Goal: Information Seeking & Learning: Learn about a topic

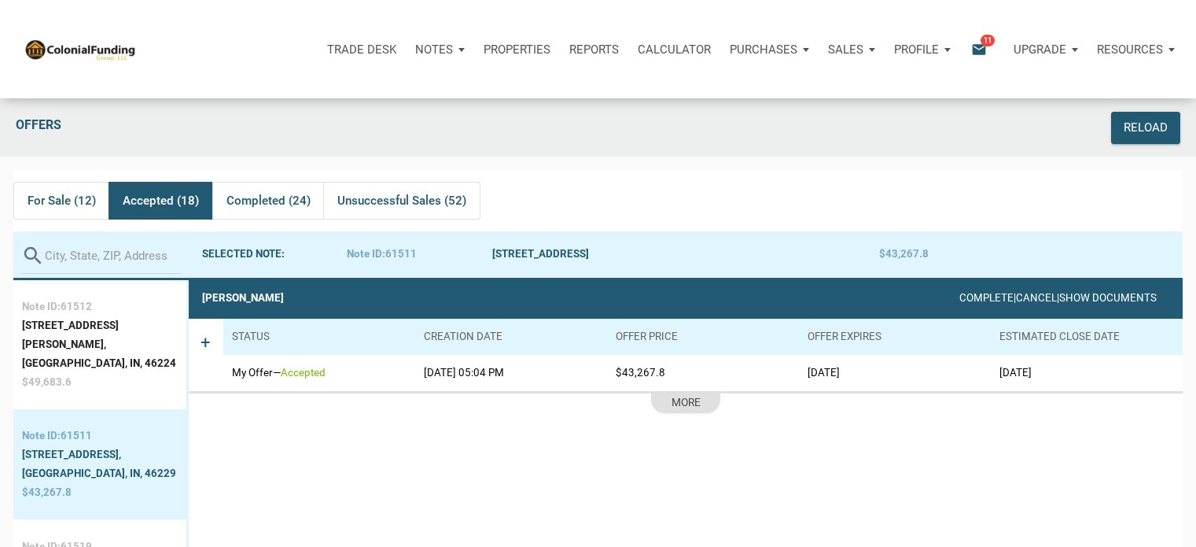
scroll to position [98, 0]
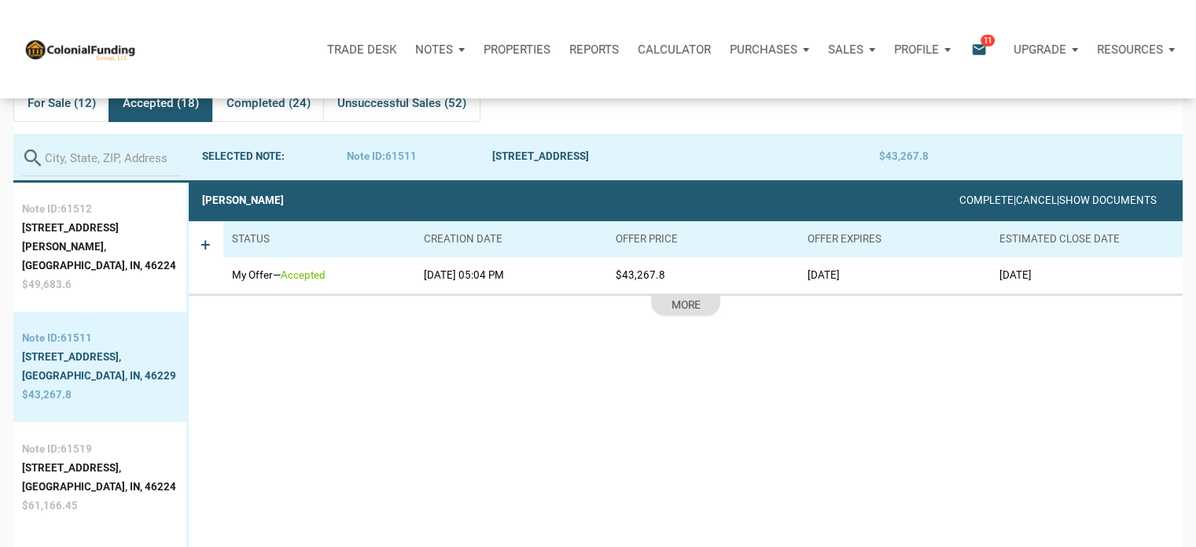
click at [433, 53] on p "Notes" at bounding box center [434, 49] width 38 height 14
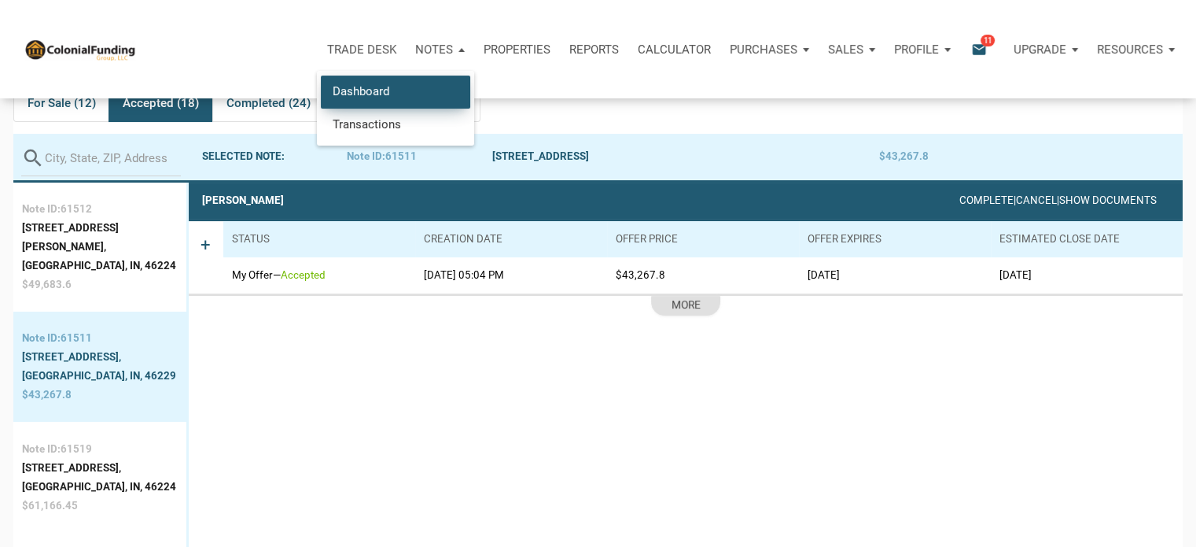
click at [375, 91] on link "Dashboard" at bounding box center [395, 92] width 149 height 32
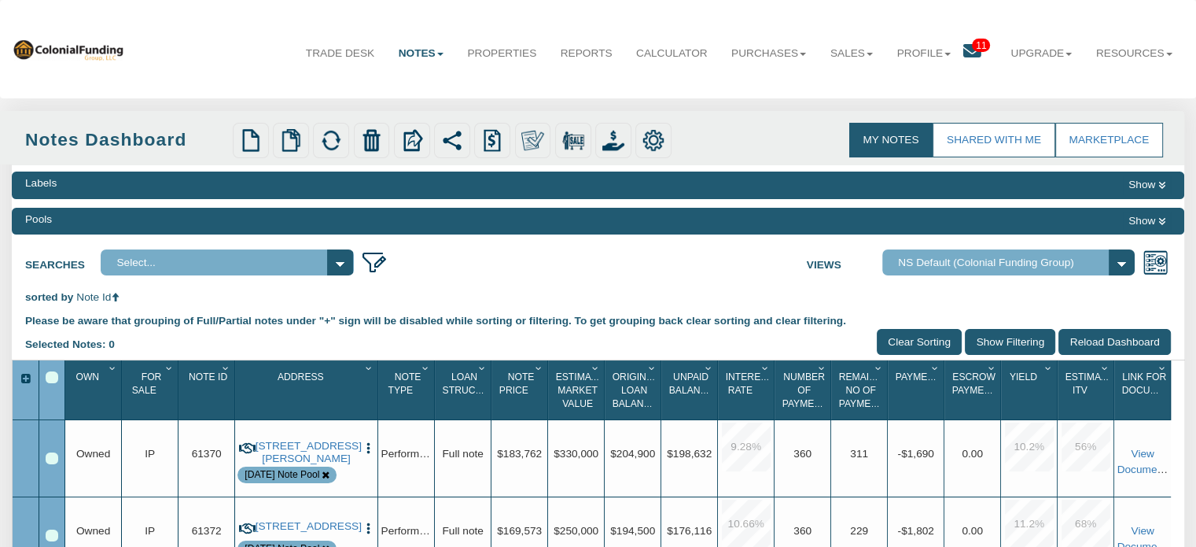
click at [972, 43] on span "11" at bounding box center [981, 45] width 18 height 13
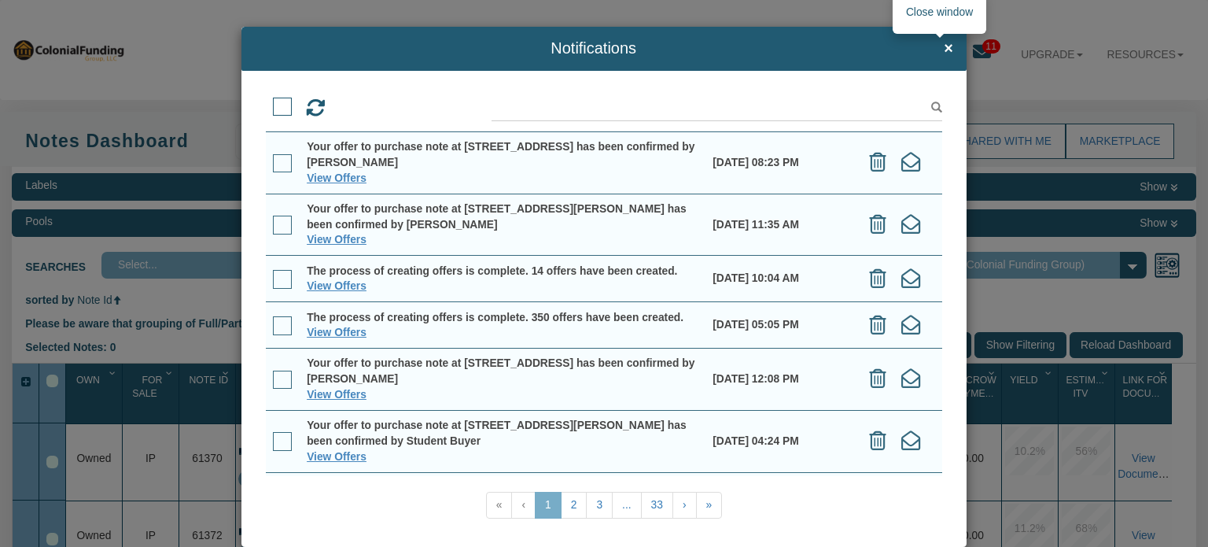
click at [944, 49] on span "×" at bounding box center [948, 48] width 9 height 17
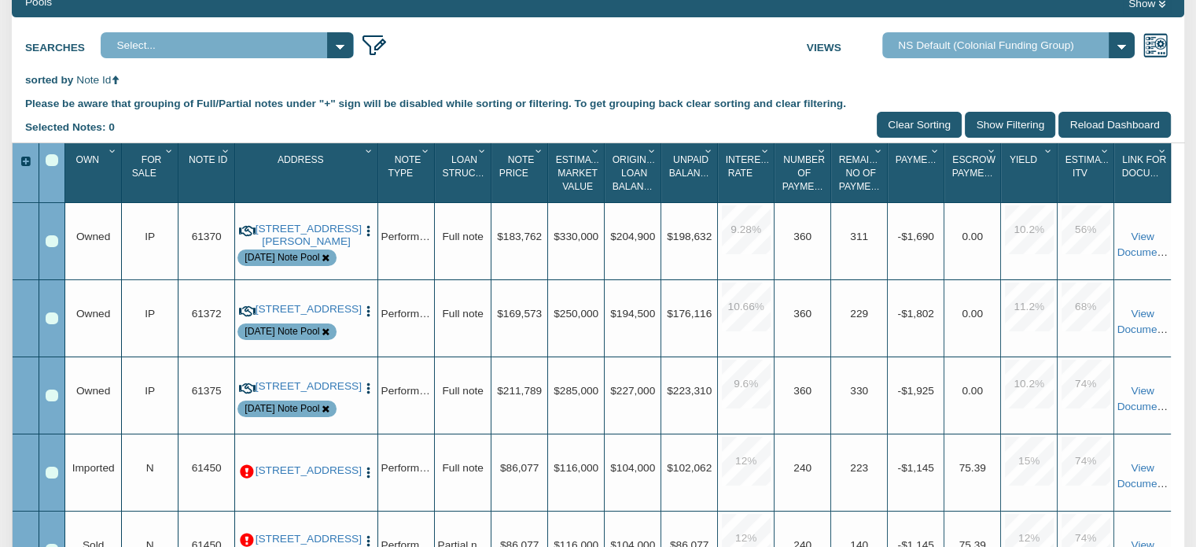
scroll to position [214, 0]
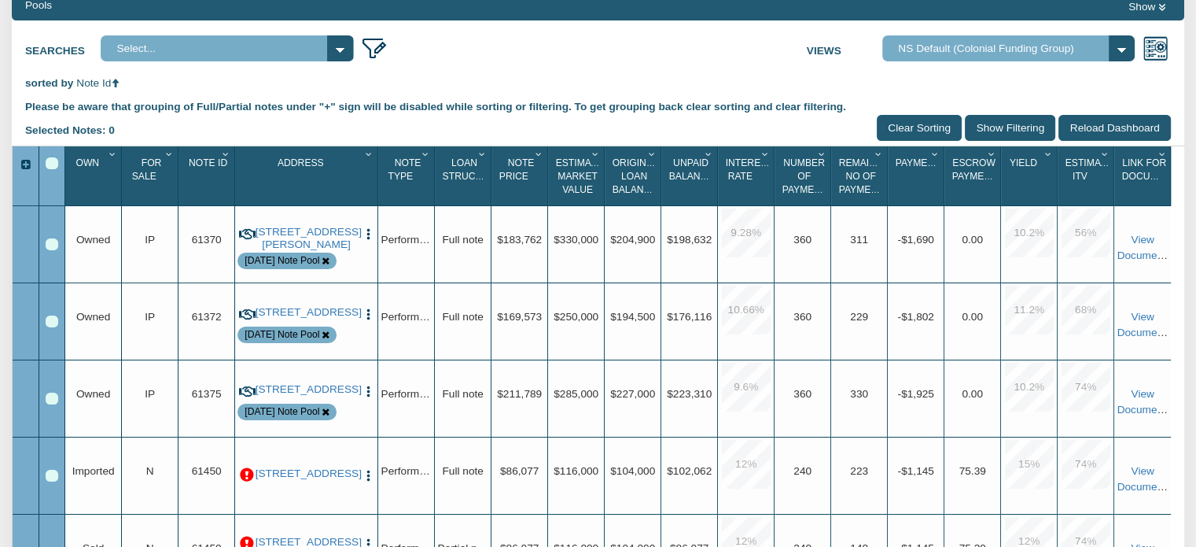
click at [167, 154] on icon "Column Menu" at bounding box center [169, 153] width 15 height 9
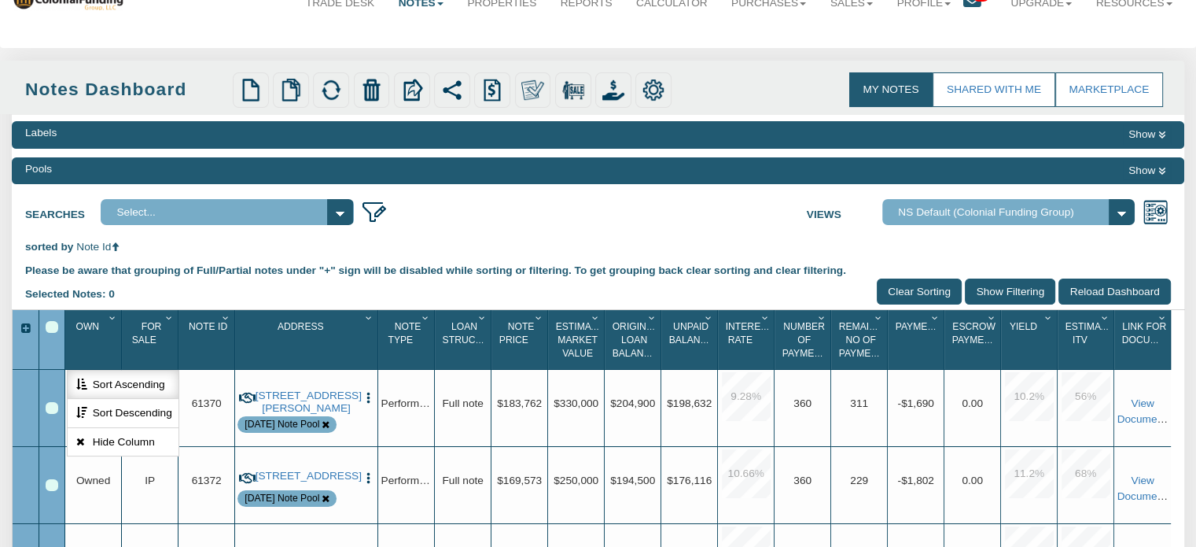
scroll to position [37, 0]
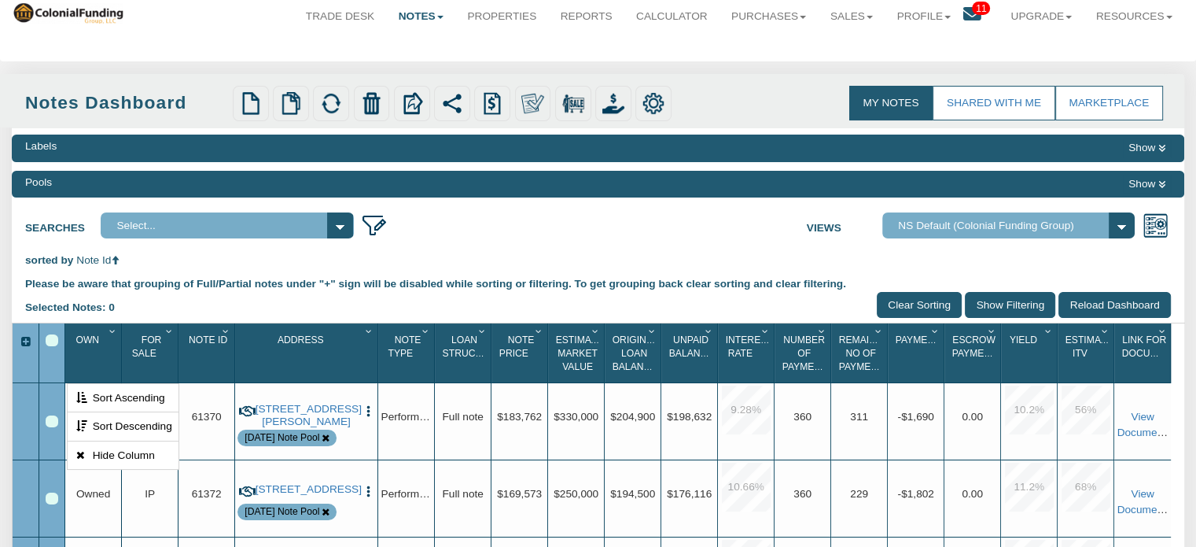
click at [1156, 180] on button "Show" at bounding box center [1147, 184] width 48 height 19
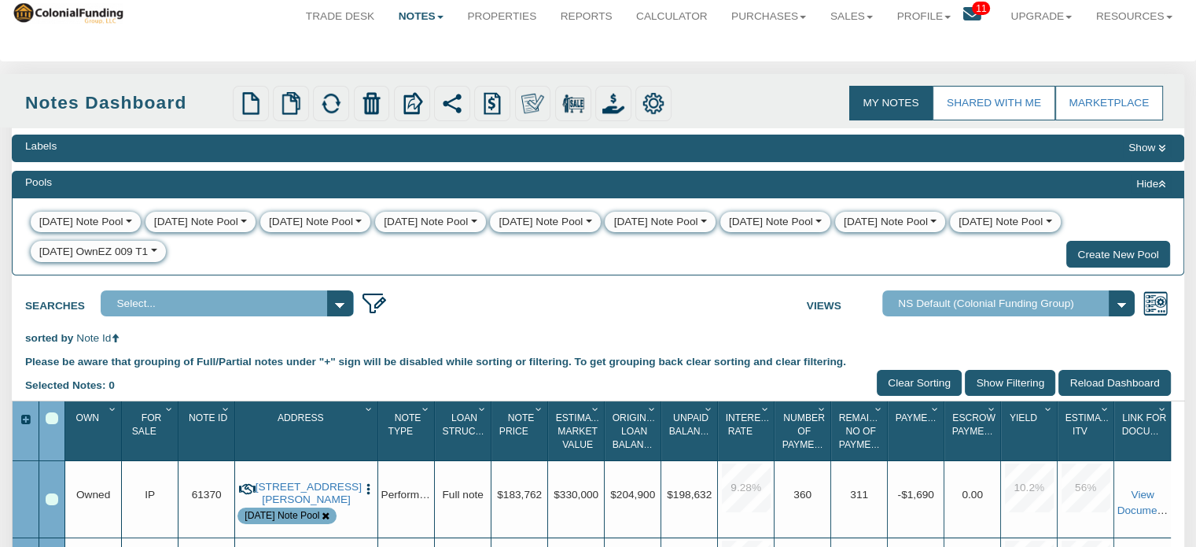
click at [87, 255] on div "8-14-25 OwnEZ 009 T1" at bounding box center [93, 252] width 109 height 16
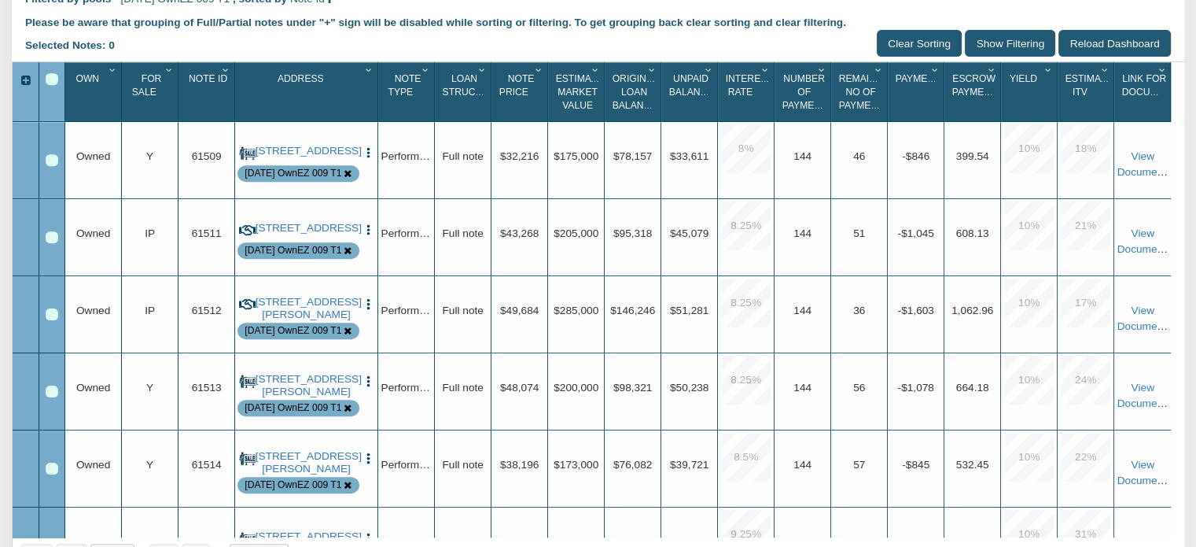
scroll to position [715, 0]
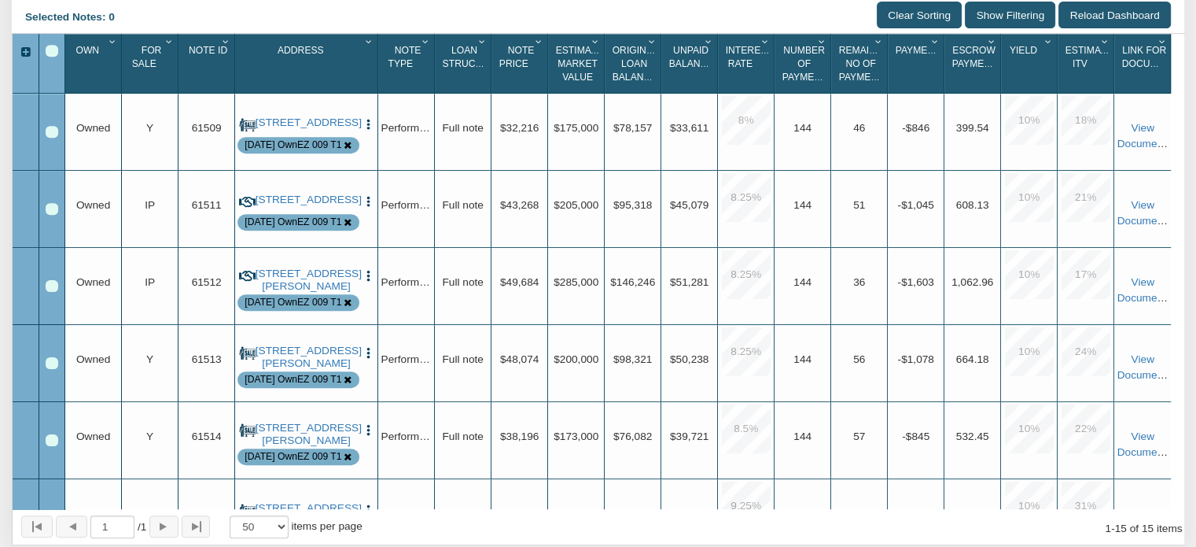
click at [164, 46] on icon "Column Menu" at bounding box center [169, 41] width 15 height 9
click at [131, 152] on button "Sort Descending" at bounding box center [123, 137] width 110 height 29
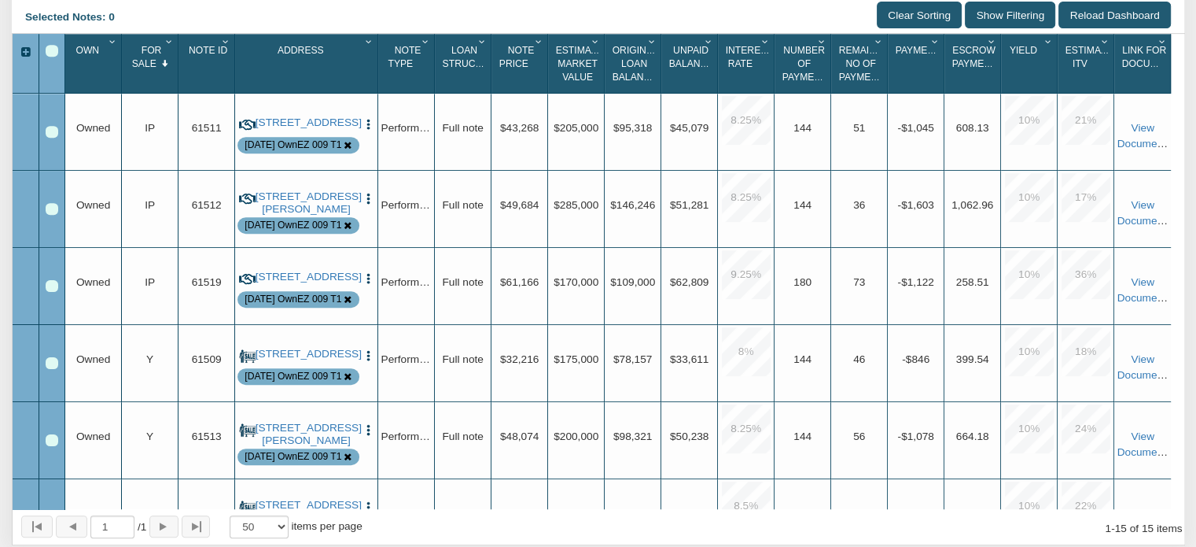
click at [164, 46] on icon "Column Menu" at bounding box center [169, 41] width 15 height 9
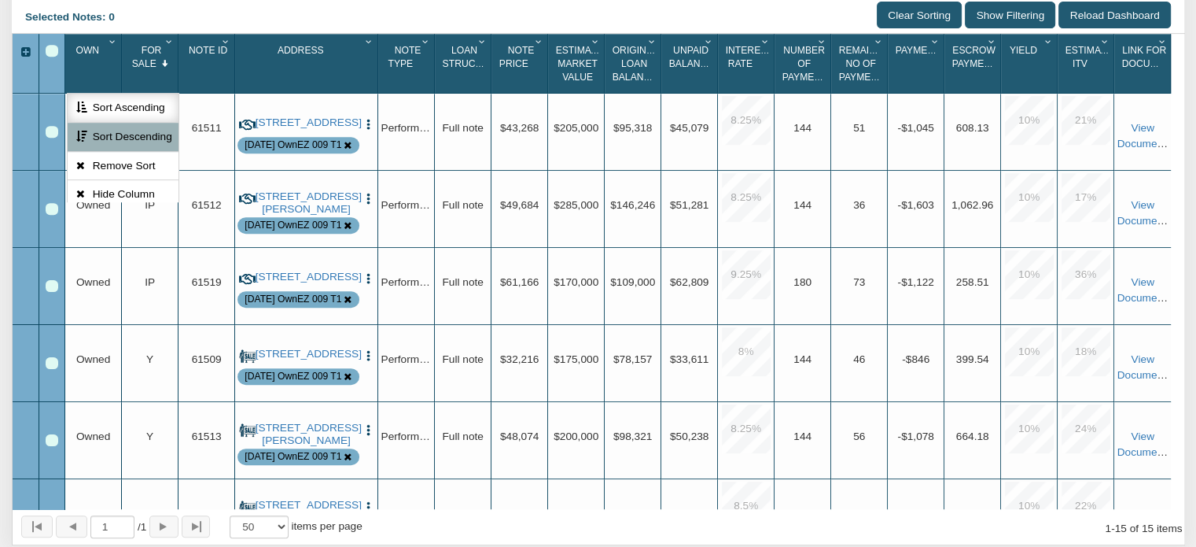
click at [140, 123] on button "Sort Ascending" at bounding box center [123, 108] width 110 height 29
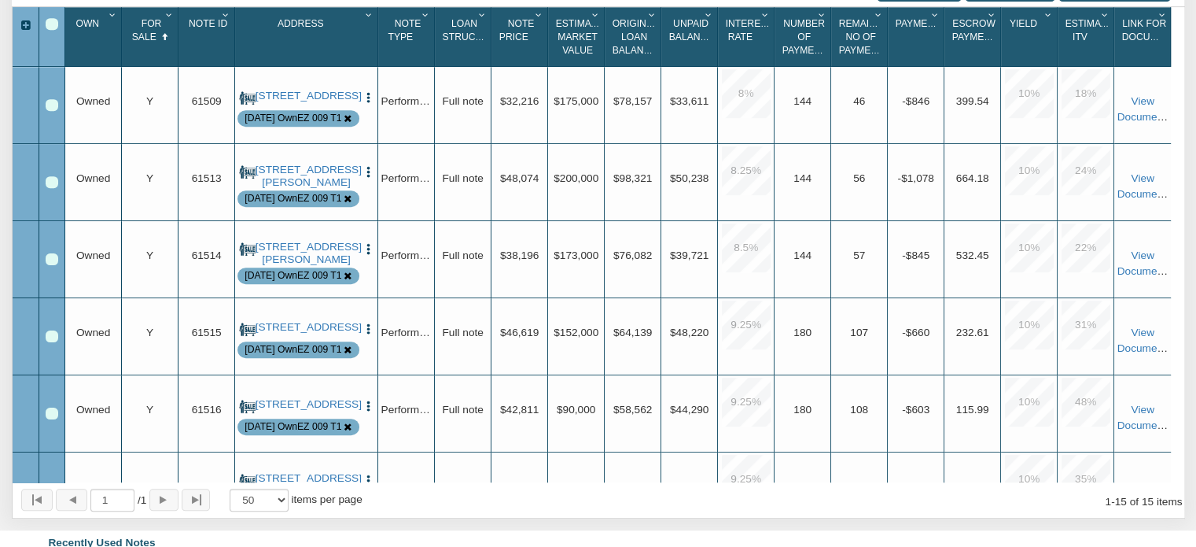
scroll to position [749, 0]
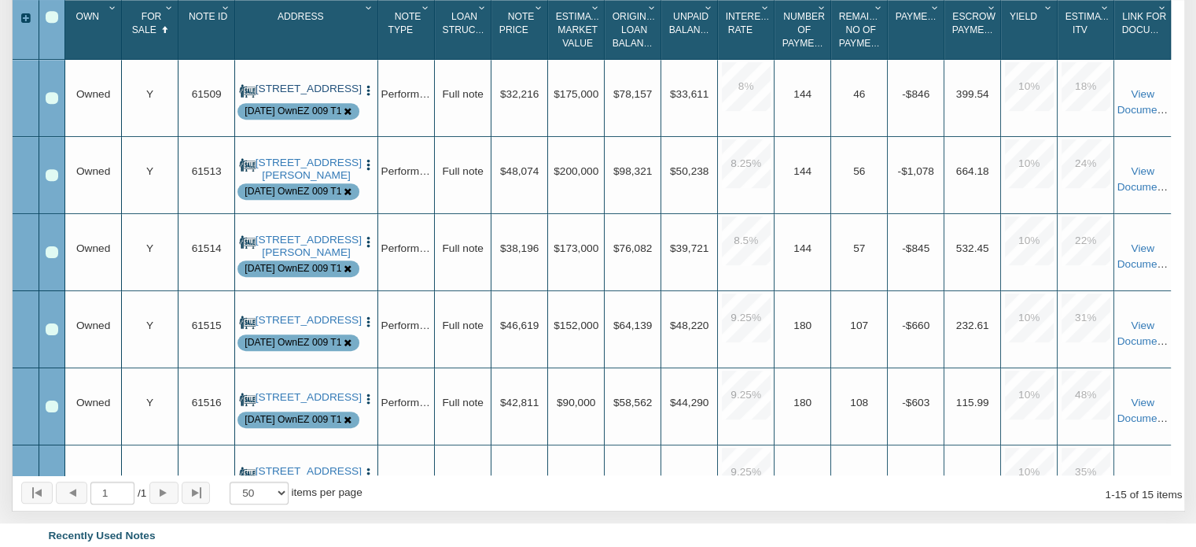
click at [304, 95] on link "1921 S. Drexel Avenue, Indianapolis, IN, 46203" at bounding box center [307, 89] width 102 height 13
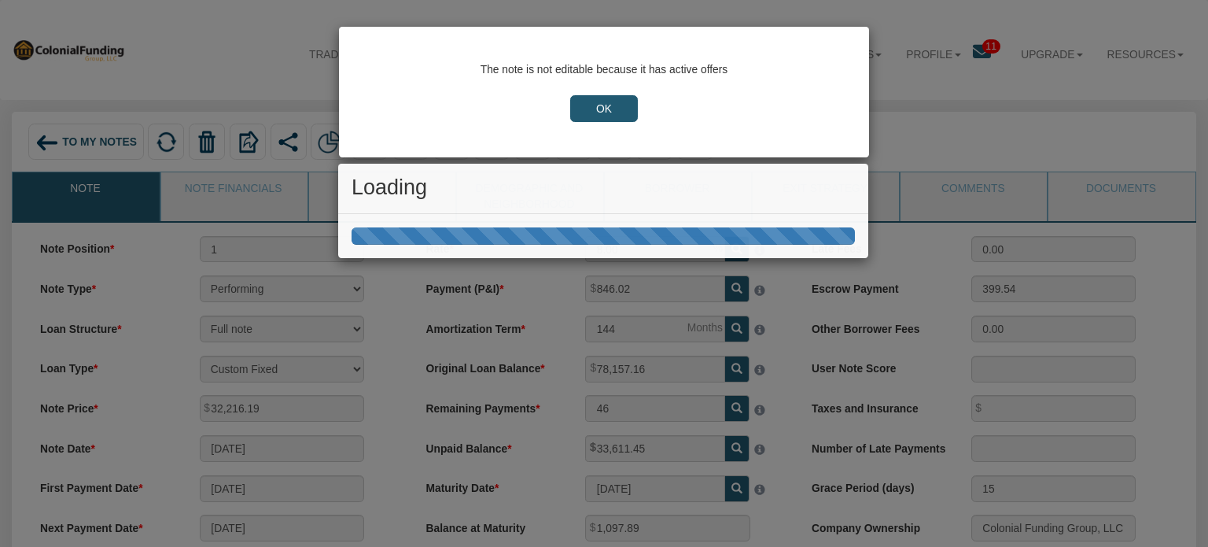
click at [617, 109] on input "OK" at bounding box center [604, 108] width 68 height 27
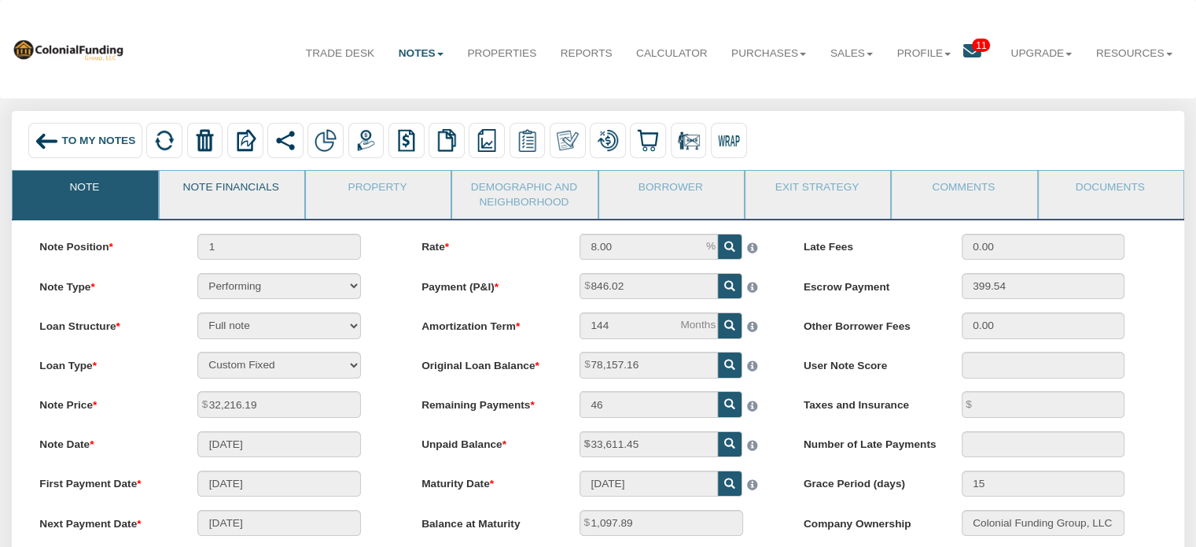
click at [243, 182] on link "Note Financials" at bounding box center [231, 190] width 143 height 39
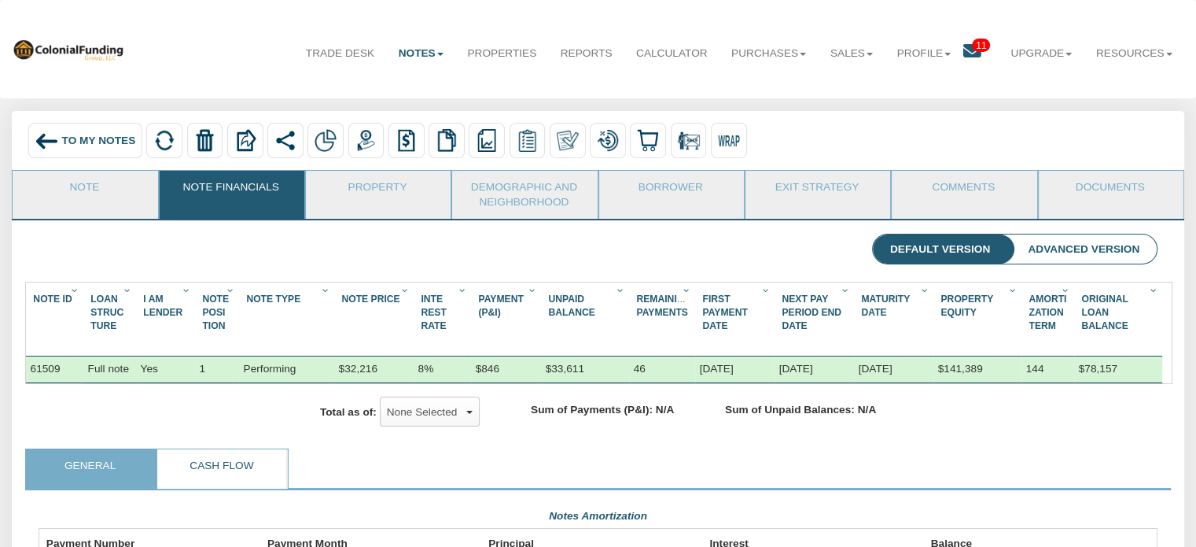
click at [220, 488] on link "Cash Flow" at bounding box center [221, 468] width 128 height 39
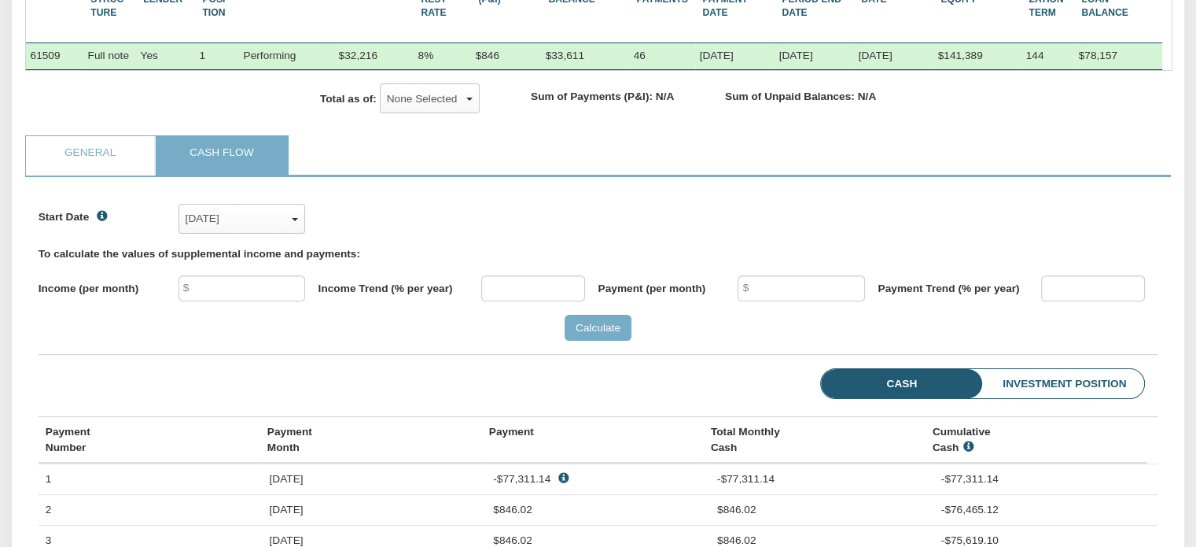
scroll to position [318, 0]
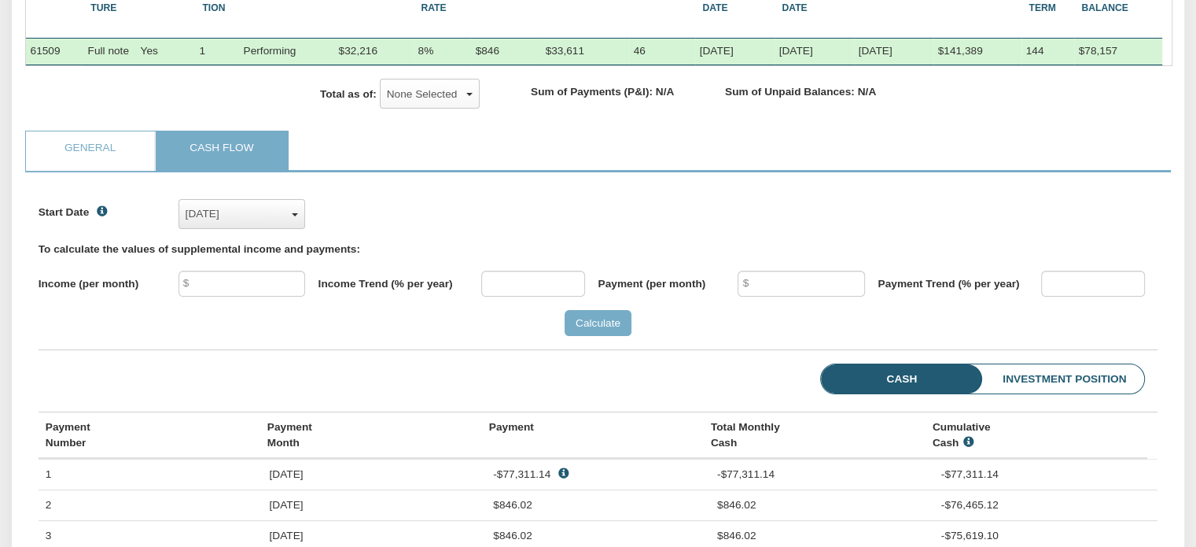
click at [295, 226] on div "Jul, 2017" at bounding box center [242, 214] width 112 height 24
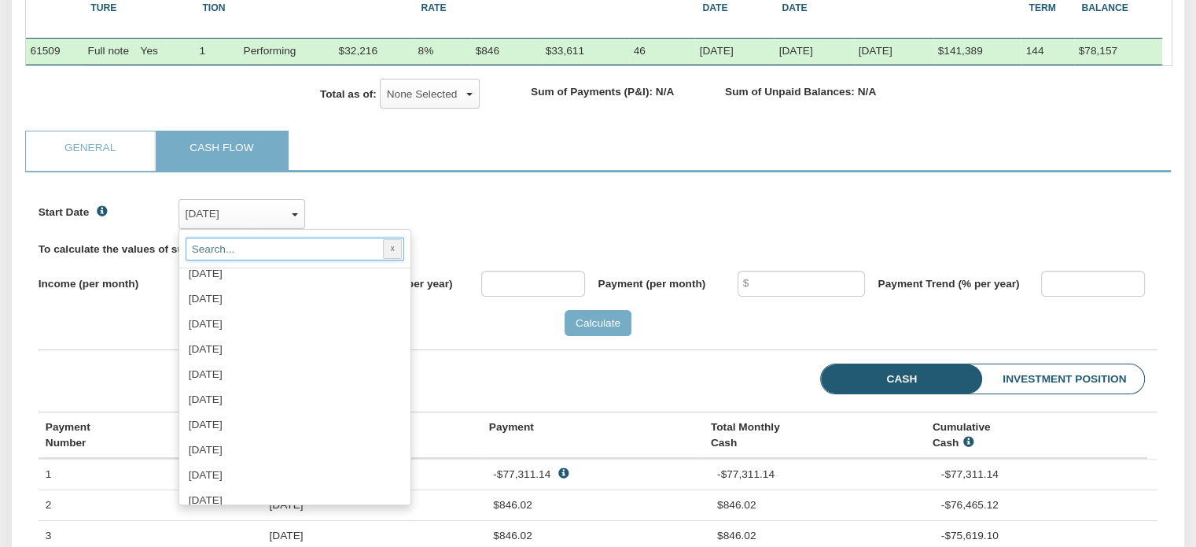
scroll to position [2300, 0]
click at [223, 458] on span "Sep, 2025" at bounding box center [206, 452] width 34 height 12
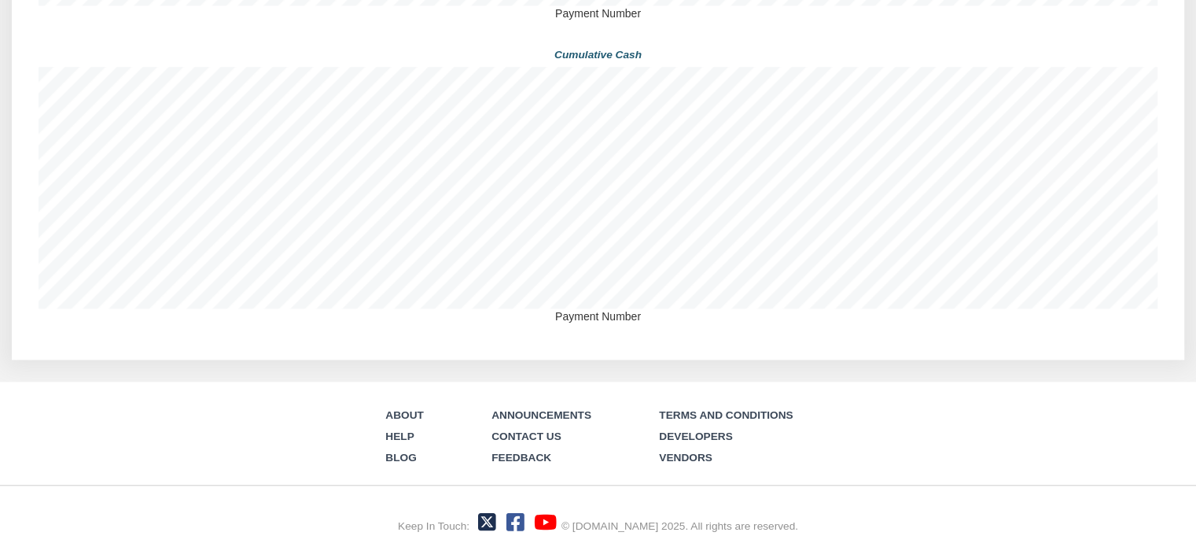
scroll to position [1432, 0]
click at [884, 414] on div "About Help Blog Announcements Contact Us Feedback Terms and Conditions Develope…" at bounding box center [598, 463] width 1196 height 165
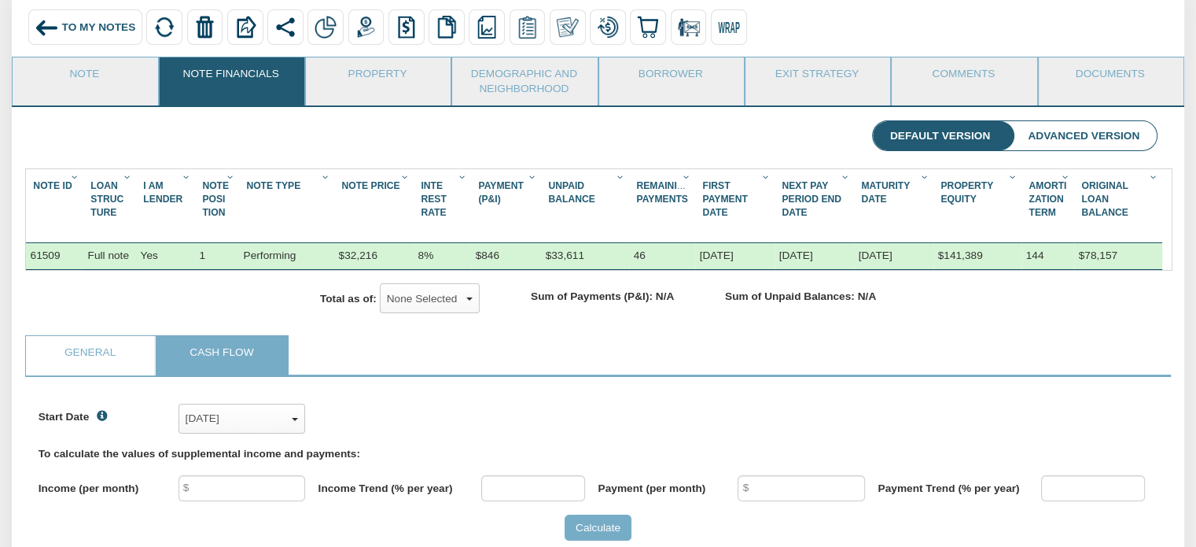
scroll to position [0, 0]
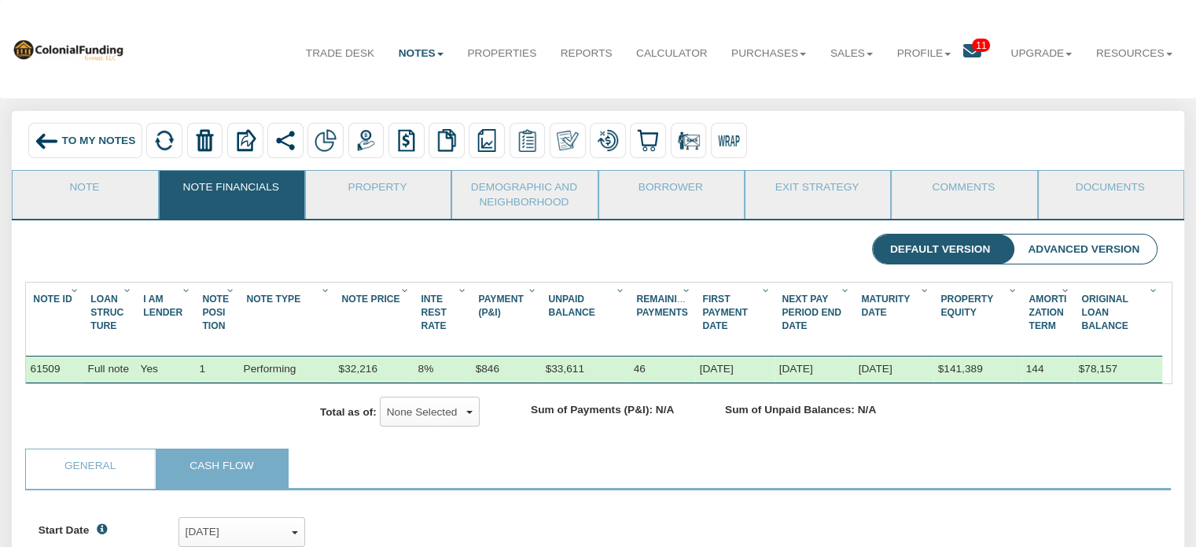
drag, startPoint x: 79, startPoint y: 139, endPoint x: 1207, endPoint y: 219, distance: 1130.7
click at [79, 139] on span "To My Notes" at bounding box center [99, 140] width 74 height 12
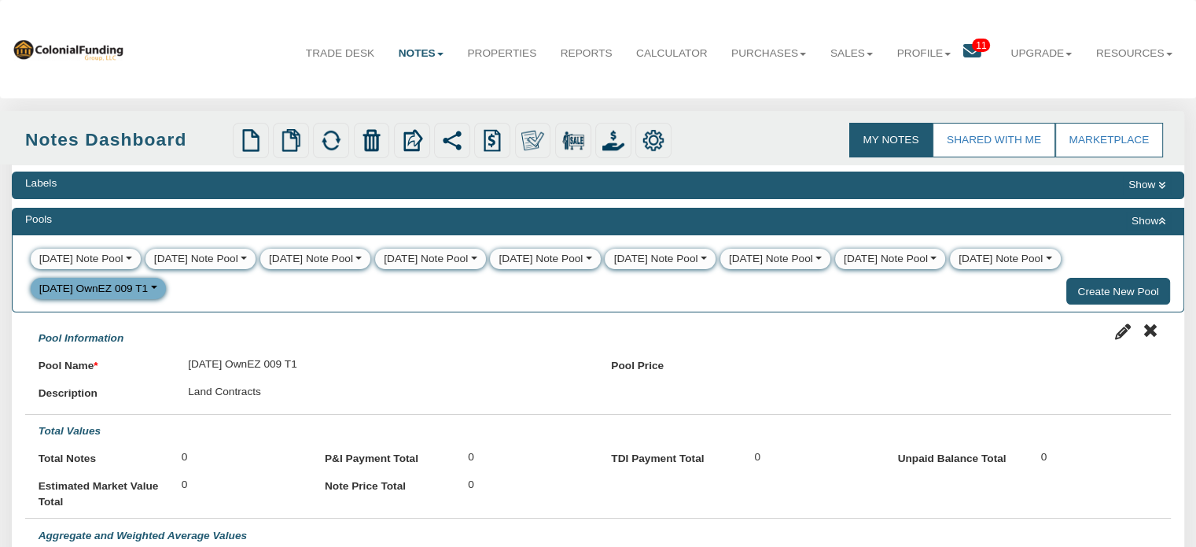
select select
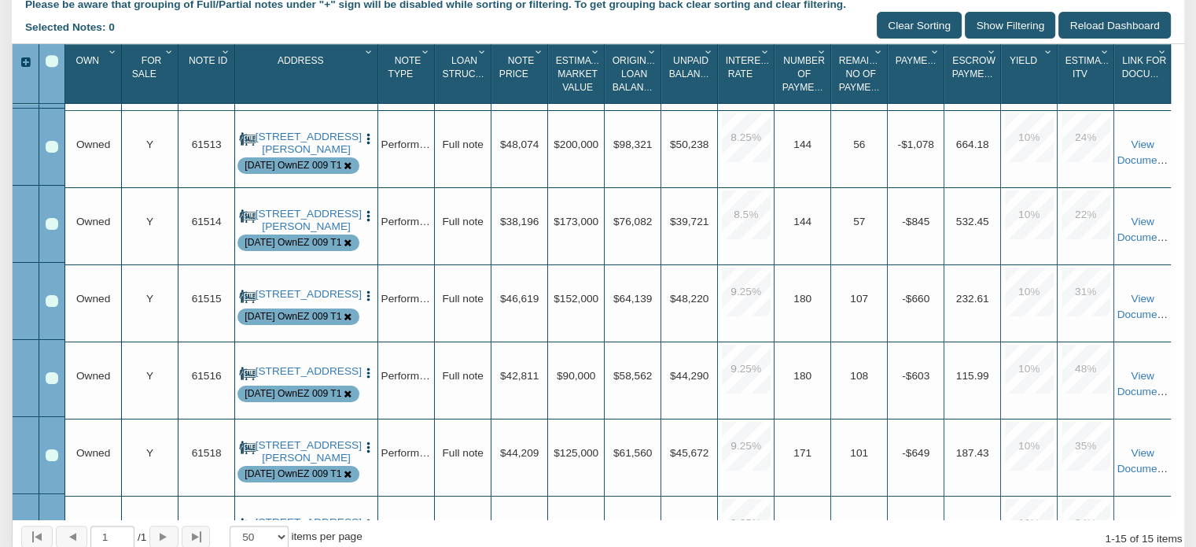
scroll to position [70, 0]
click at [319, 300] on link "1170 North Concord Street, Indianapolis, IN, 46222" at bounding box center [307, 294] width 102 height 13
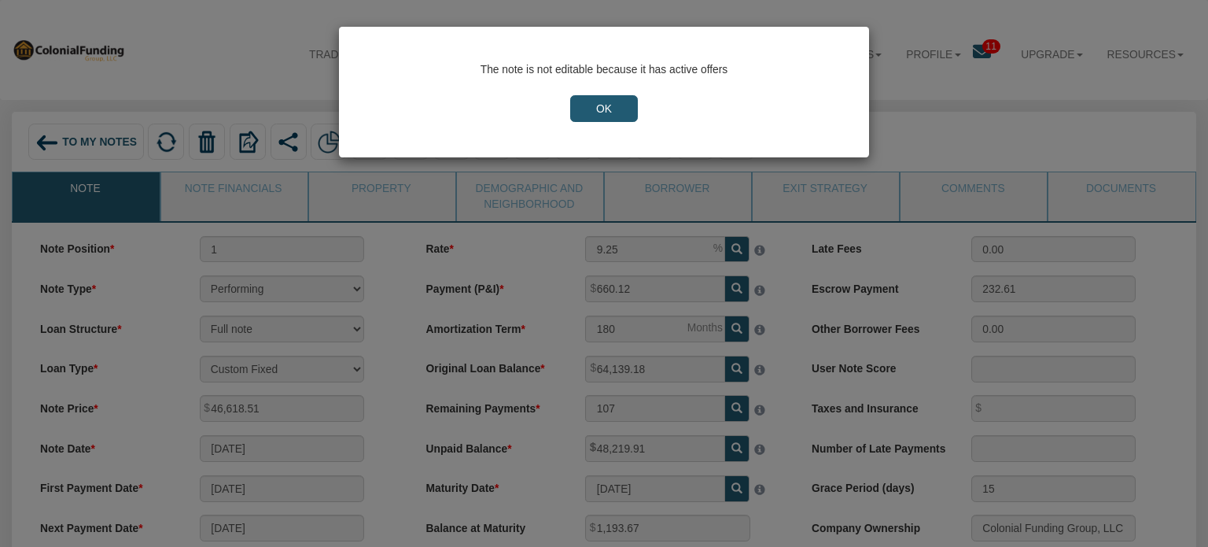
click at [602, 123] on div "The note is not editable because it has active offers OK" at bounding box center [604, 92] width 530 height 131
click at [602, 105] on input "OK" at bounding box center [604, 108] width 68 height 27
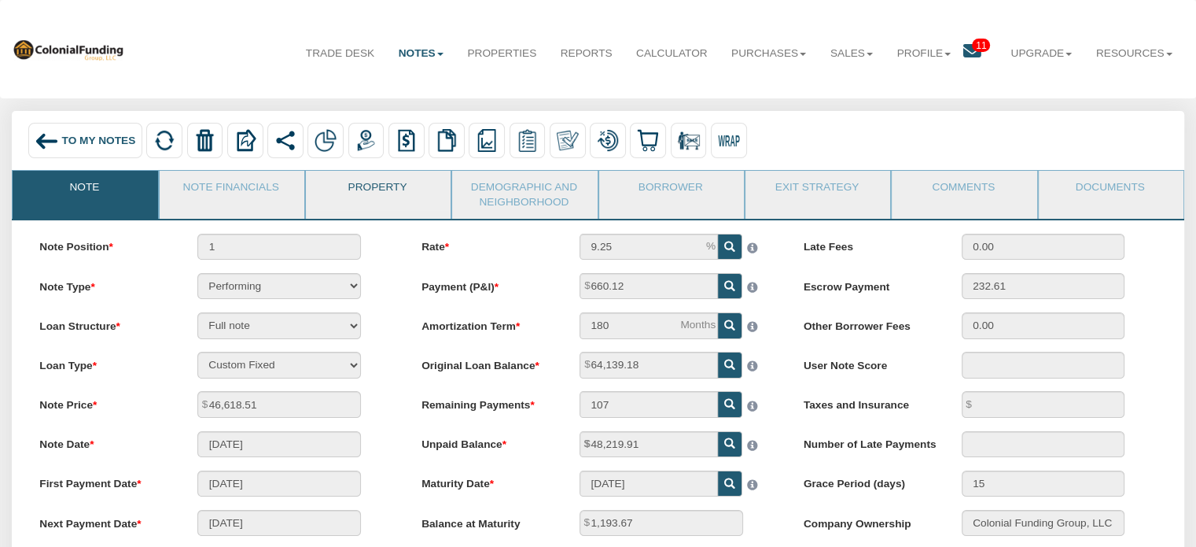
click at [379, 188] on link "Property" at bounding box center [377, 190] width 143 height 39
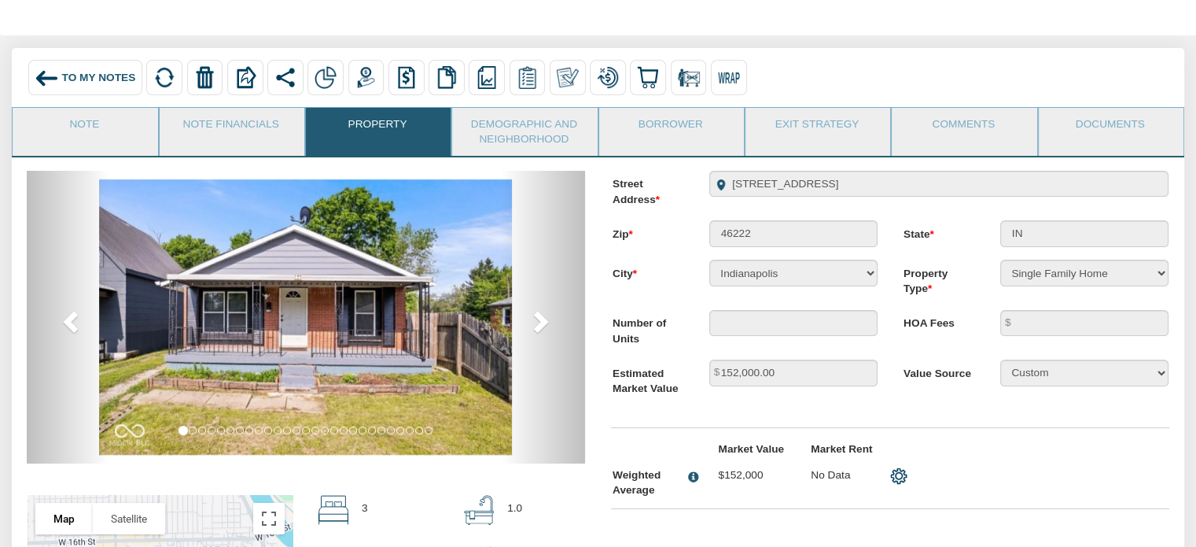
scroll to position [57, 0]
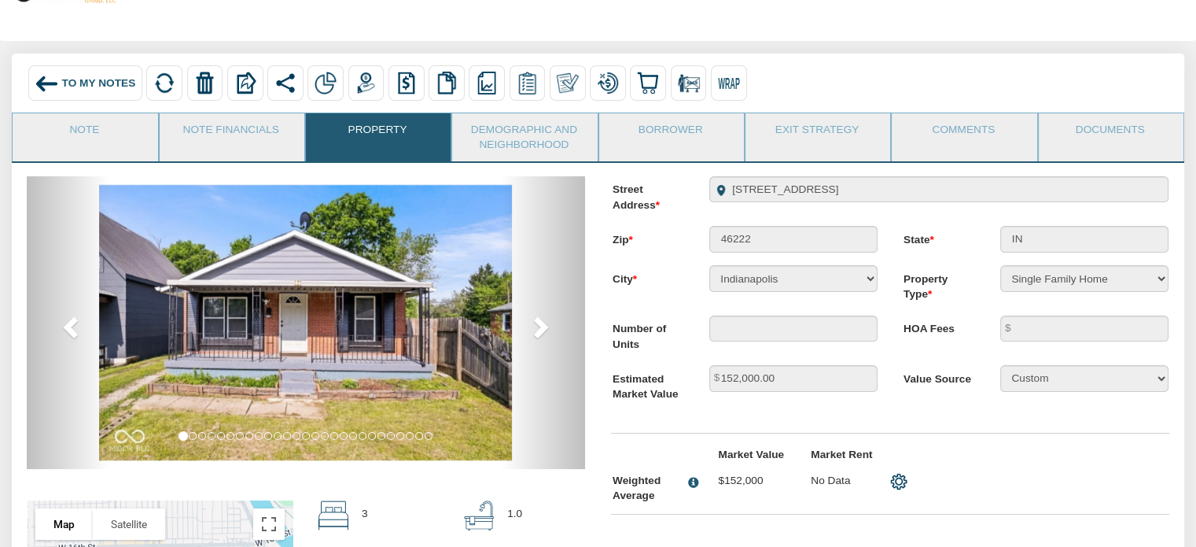
click at [57, 87] on img at bounding box center [47, 84] width 24 height 24
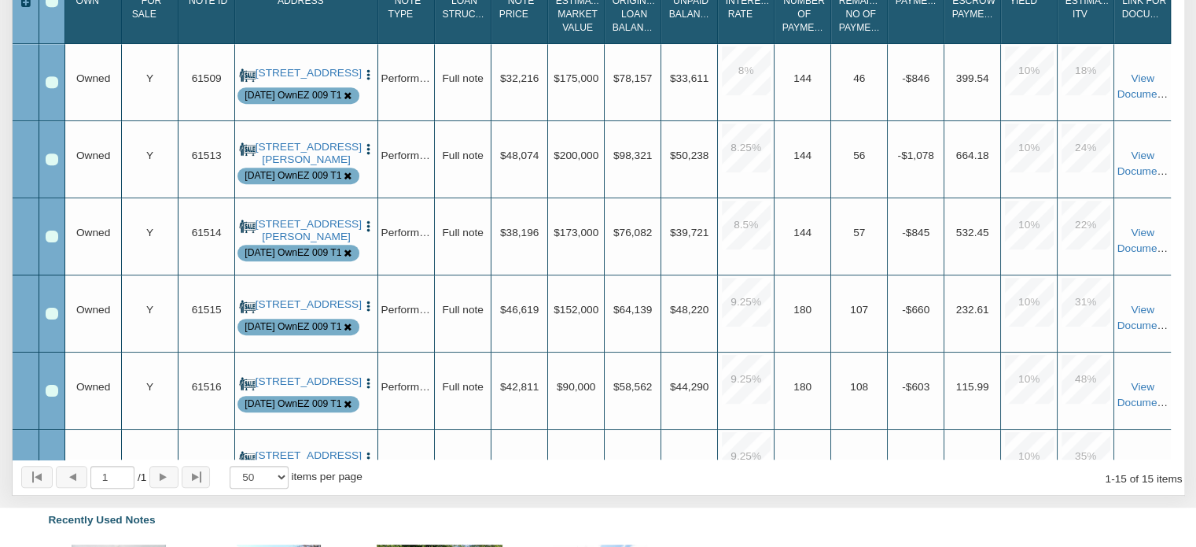
scroll to position [766, 0]
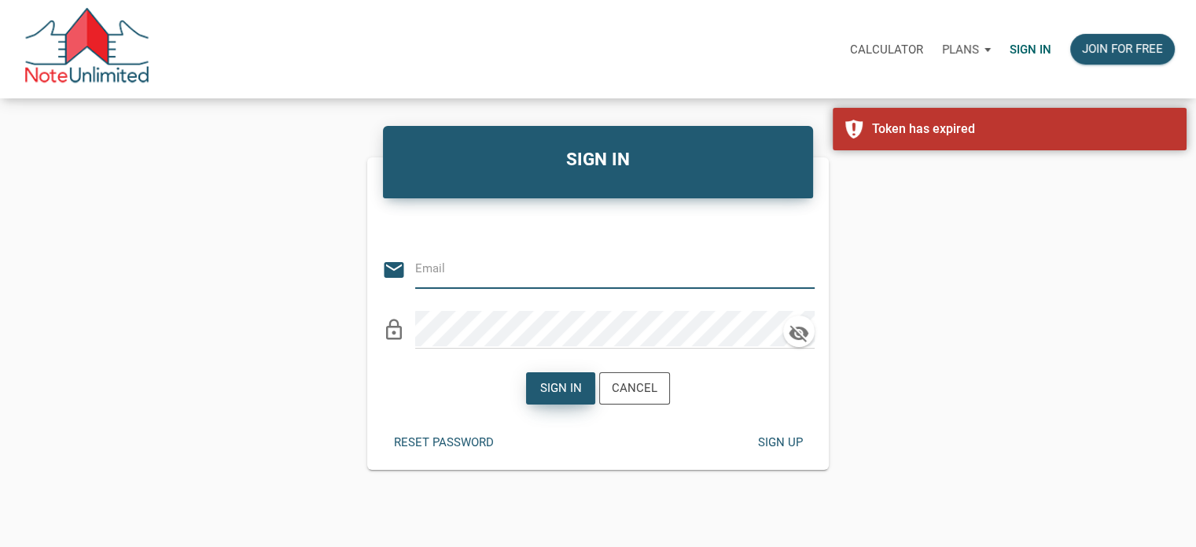
type input "[EMAIL_ADDRESS][DOMAIN_NAME]"
click at [569, 382] on div "Sign in" at bounding box center [561, 388] width 42 height 18
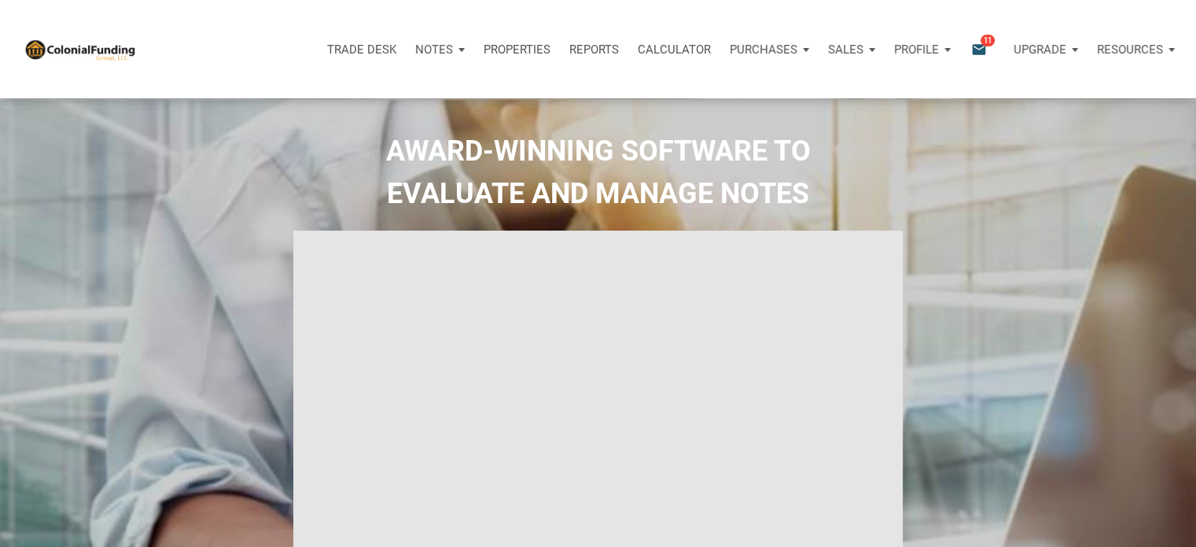
type input "Introduction to new features"
select select
click at [436, 46] on p "Notes" at bounding box center [434, 49] width 38 height 14
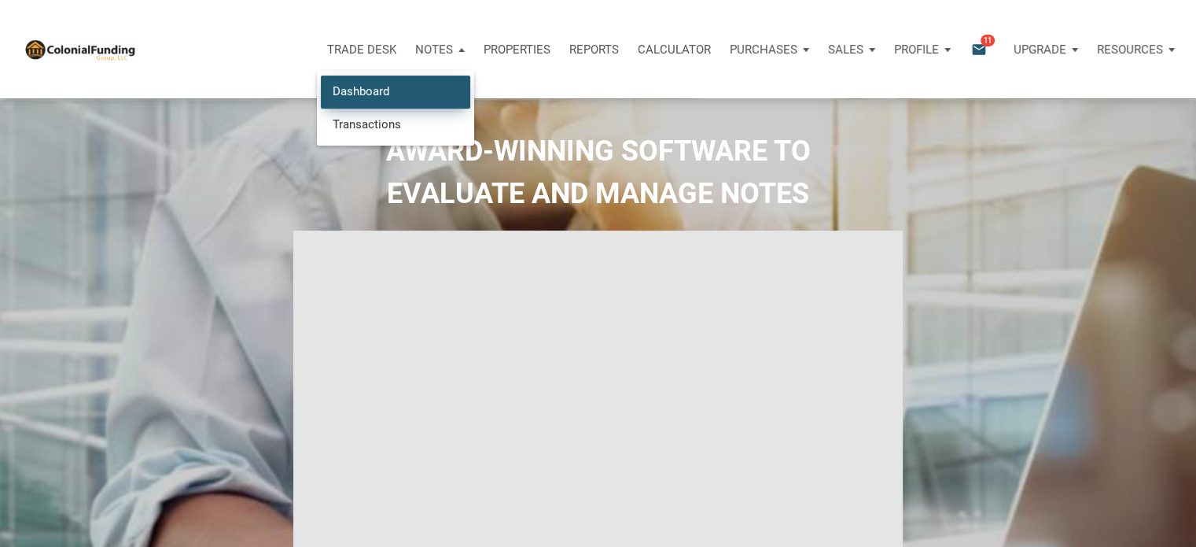
click at [340, 89] on link "Dashboard" at bounding box center [395, 92] width 149 height 32
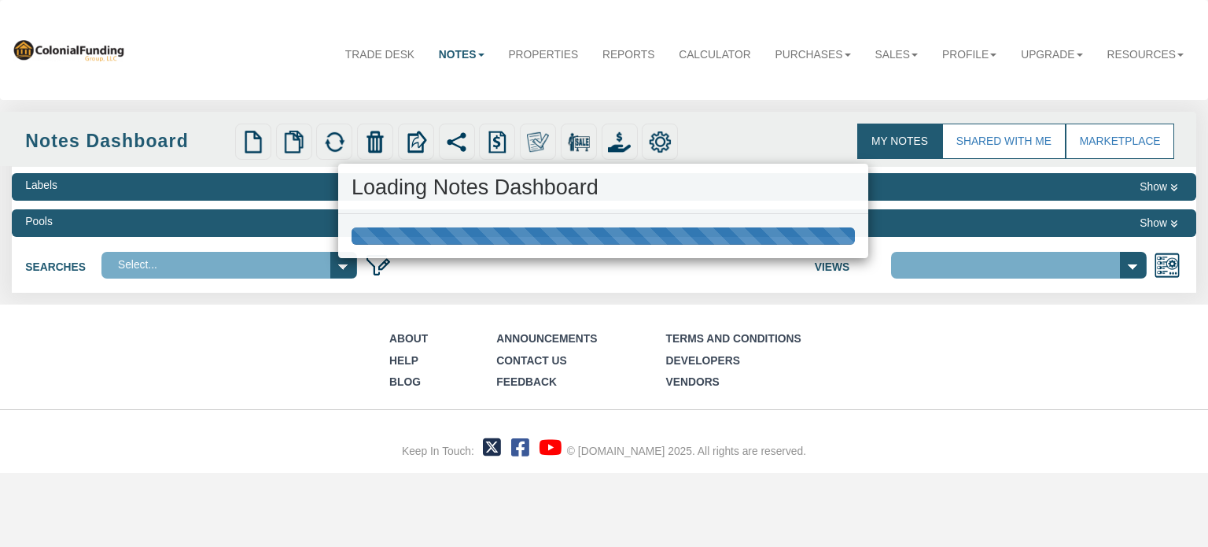
select select "316"
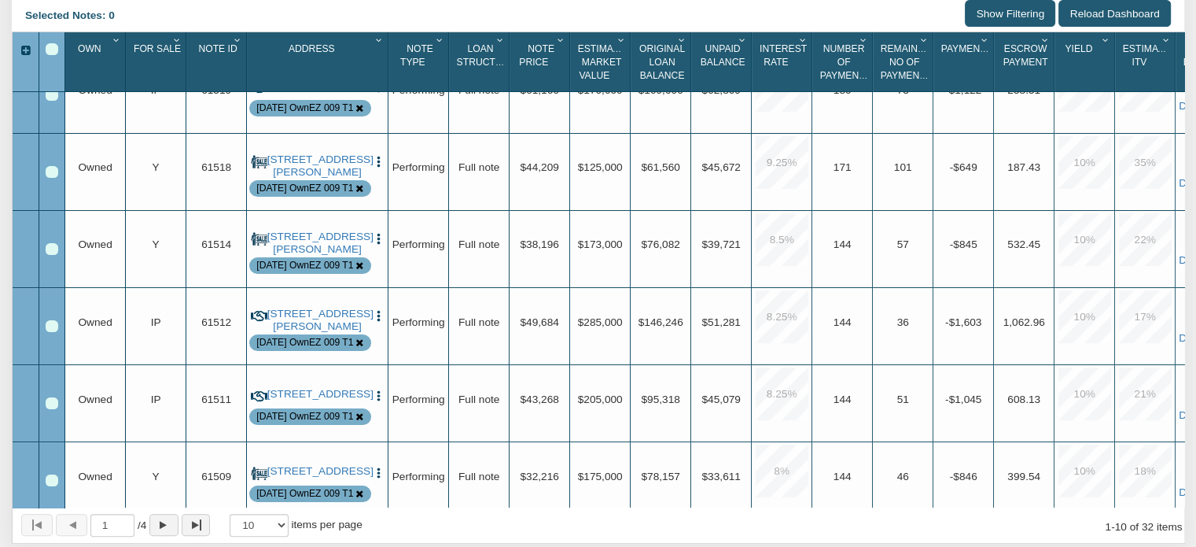
scroll to position [368, 0]
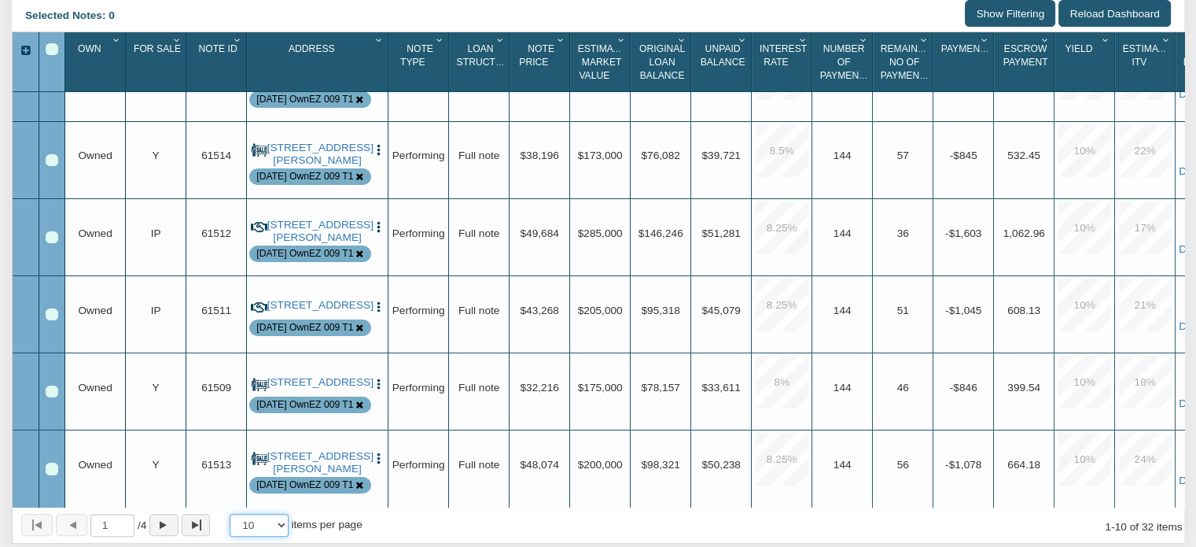
click at [286, 525] on select "10 25 50 100" at bounding box center [259, 525] width 59 height 23
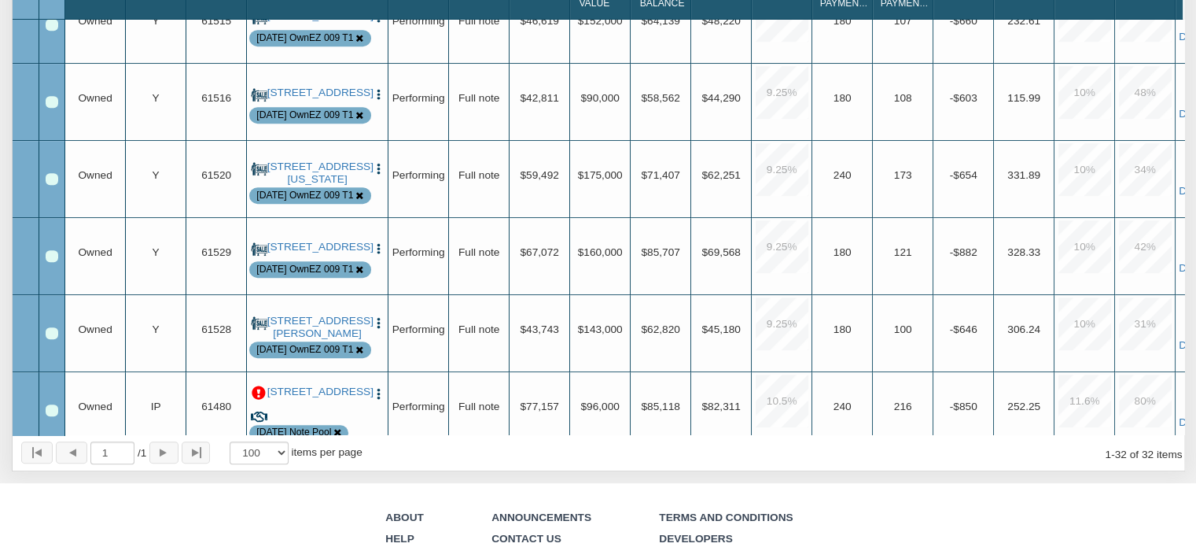
scroll to position [0, 0]
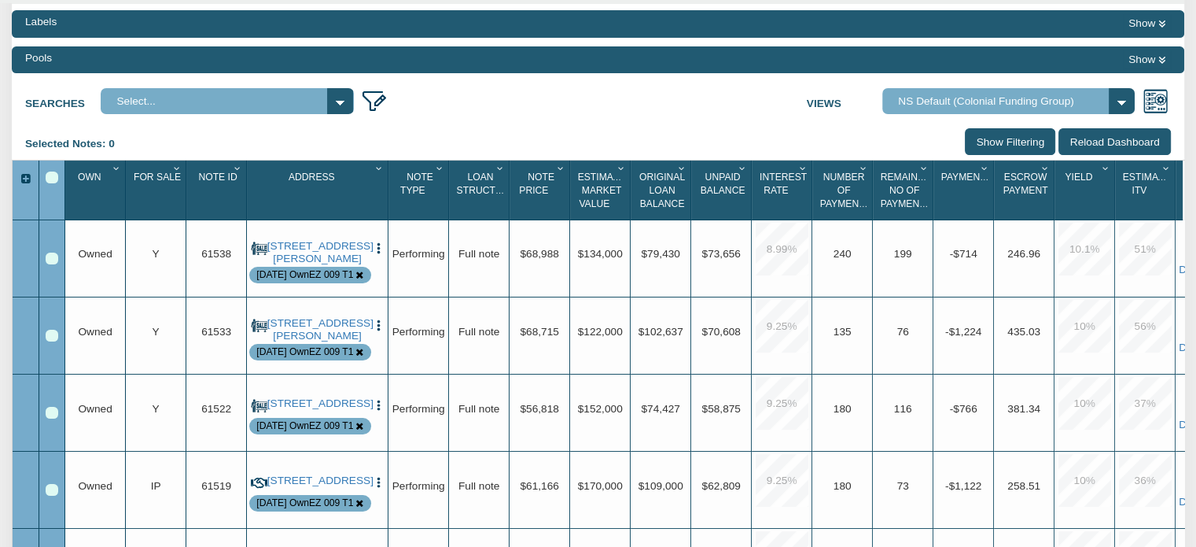
click at [378, 169] on icon "Column Menu" at bounding box center [379, 168] width 15 height 9
click at [997, 135] on input "Show Filtering" at bounding box center [1010, 141] width 90 height 26
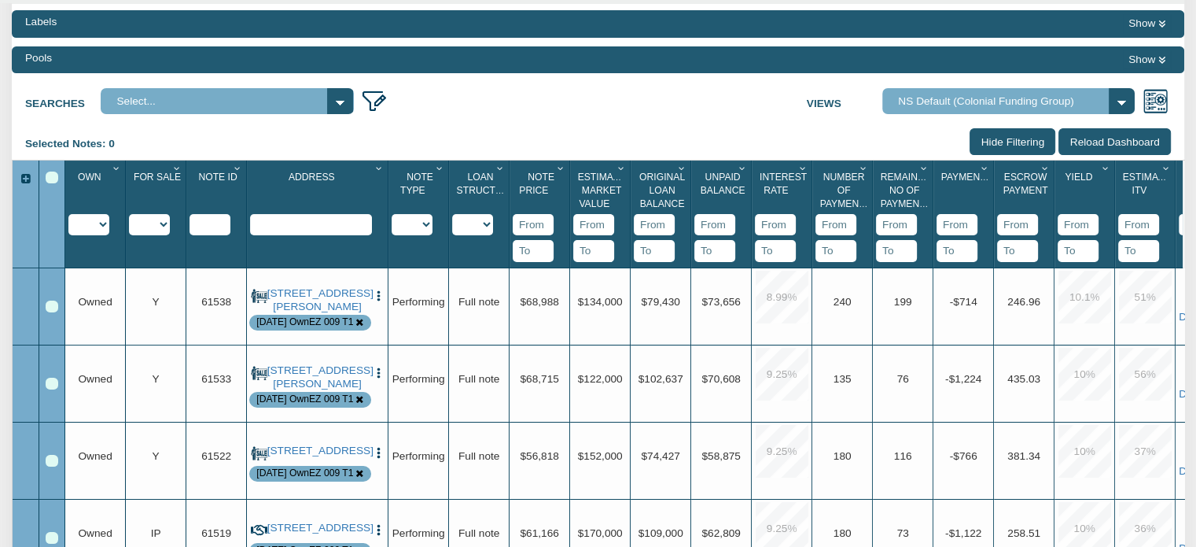
click at [322, 232] on input "text" at bounding box center [311, 225] width 122 height 22
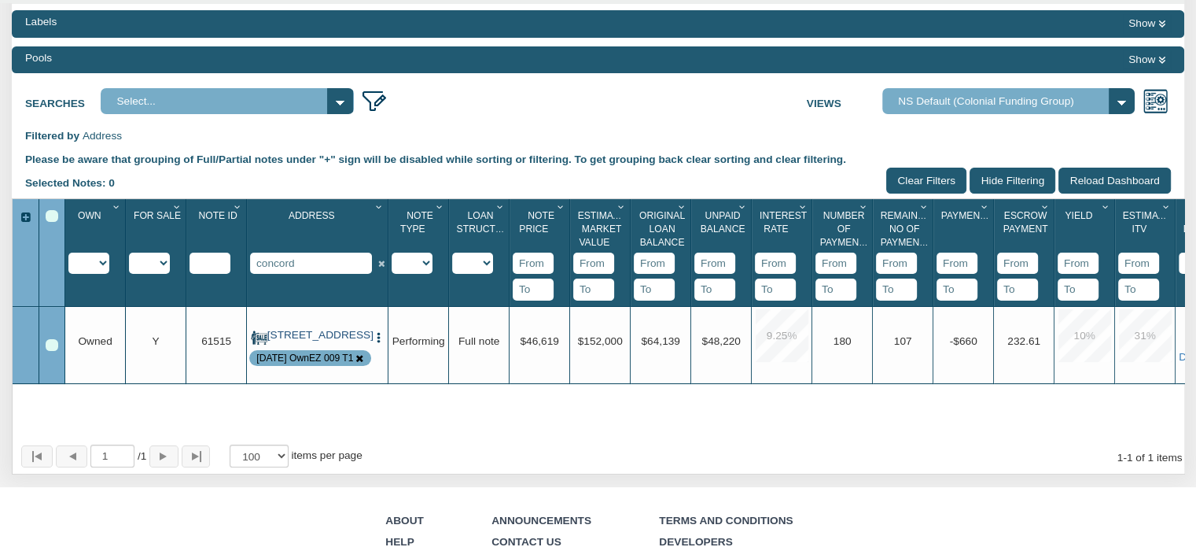
type input "concord"
click at [293, 341] on link "1170 North Concord Street, Indianapolis, IN, 46222" at bounding box center [317, 335] width 101 height 13
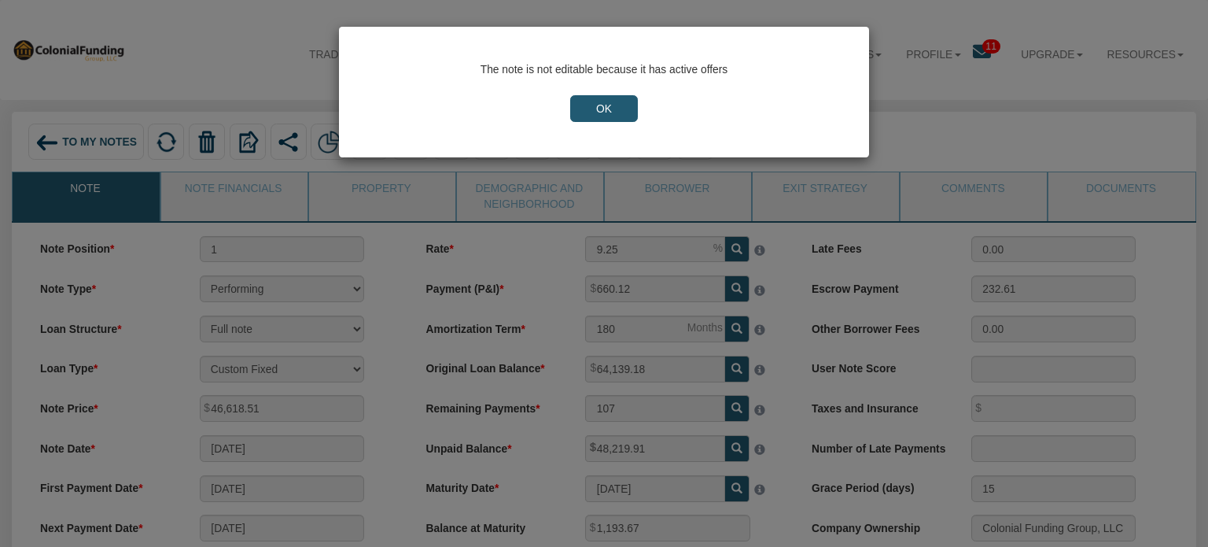
click at [595, 100] on input "OK" at bounding box center [604, 108] width 68 height 27
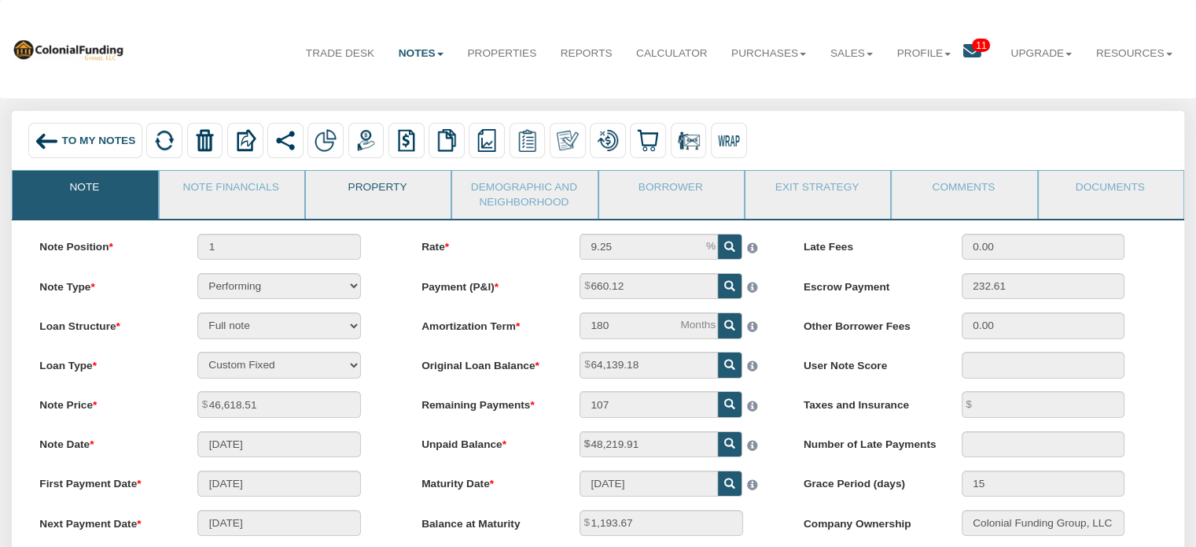
click at [371, 185] on link "Property" at bounding box center [377, 190] width 143 height 39
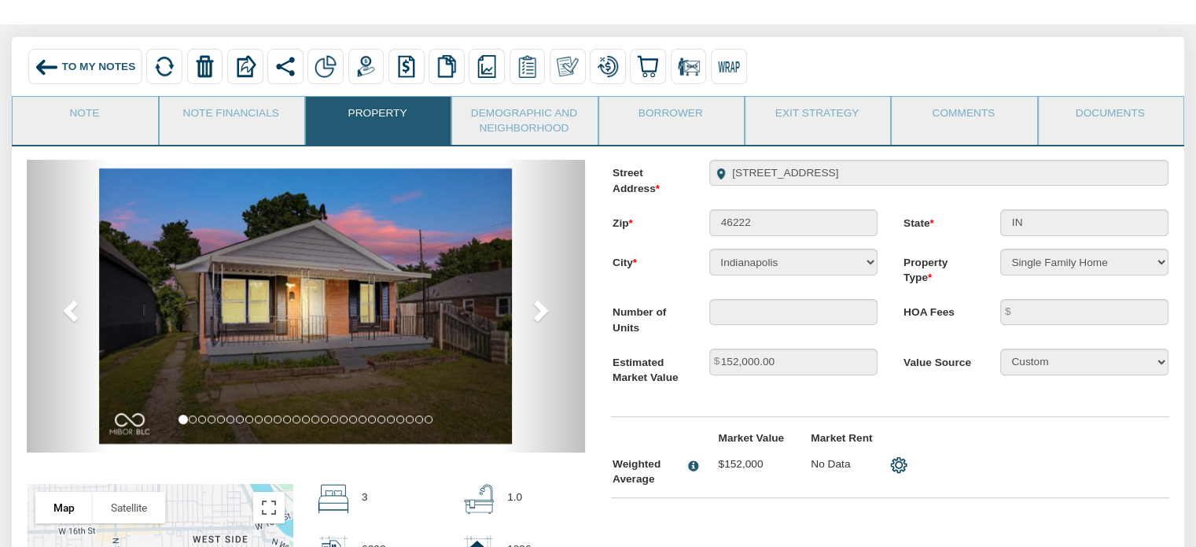
scroll to position [76, 0]
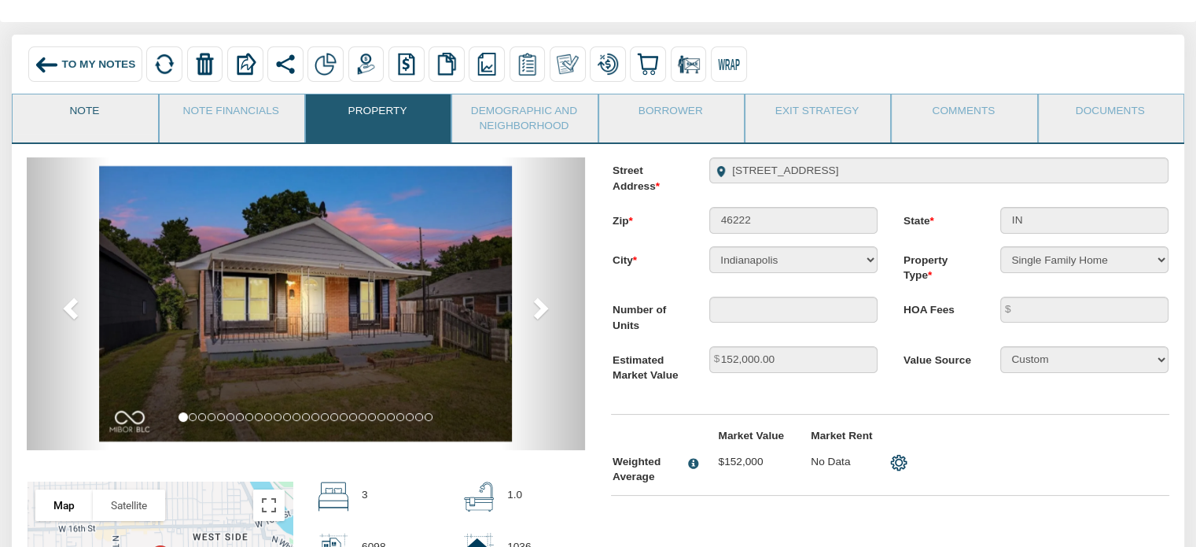
click at [85, 112] on link "Note" at bounding box center [84, 113] width 143 height 39
